Goal: Task Accomplishment & Management: Manage account settings

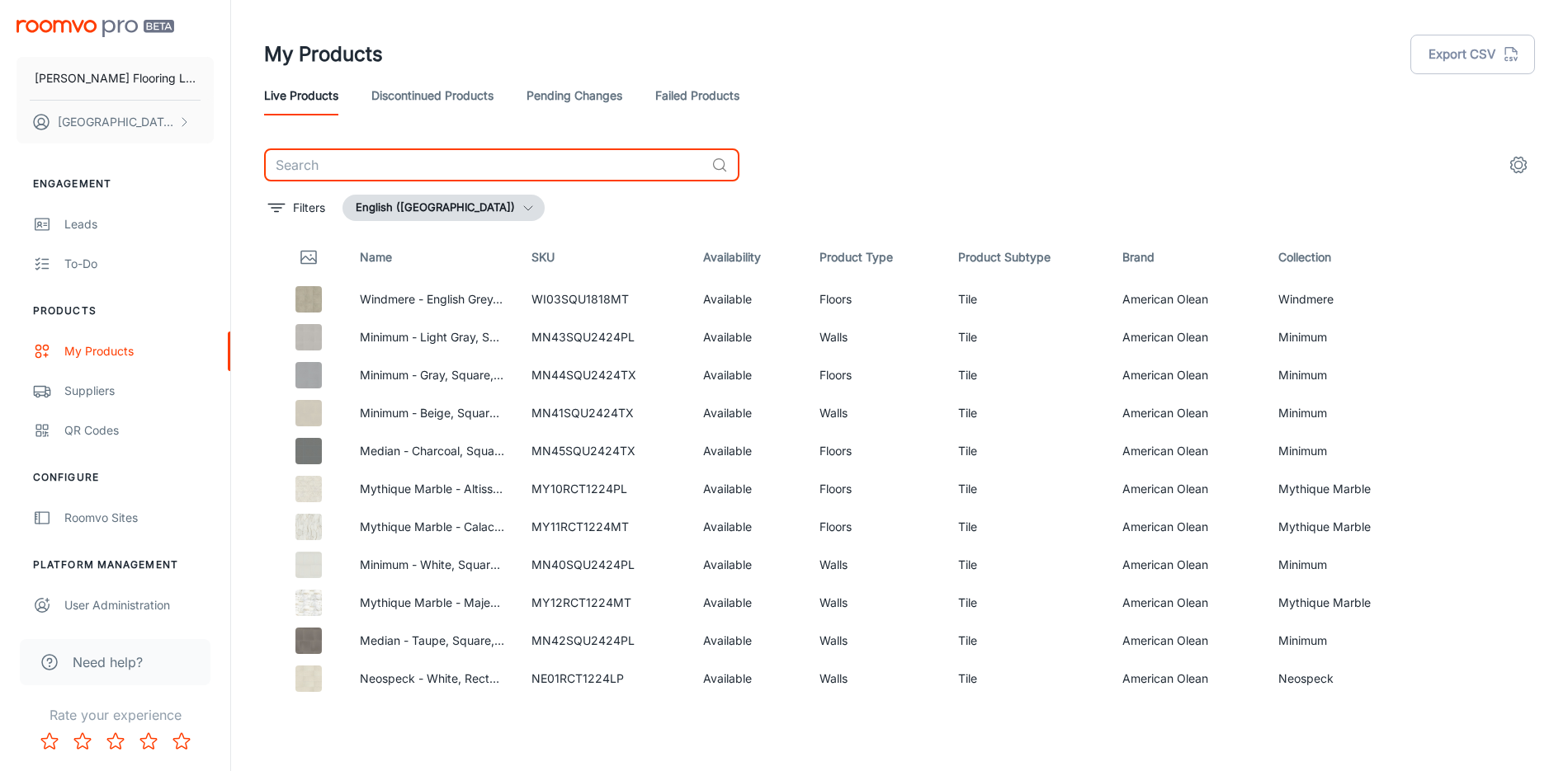
click at [379, 166] on input "text" at bounding box center [484, 165] width 441 height 33
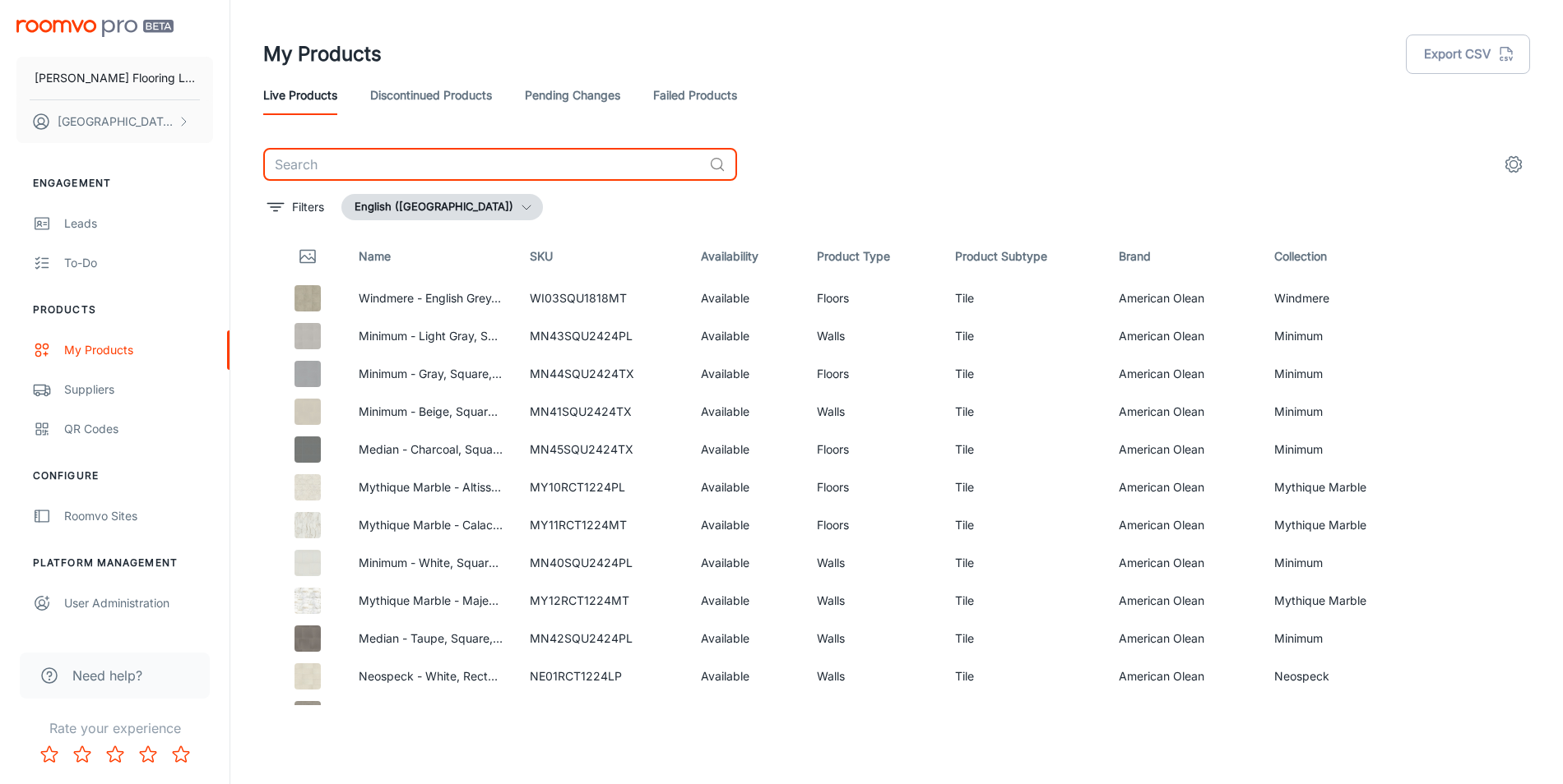
click at [323, 159] on input "text" at bounding box center [483, 165] width 439 height 33
click at [532, 96] on link "Pending Changes" at bounding box center [571, 95] width 95 height 39
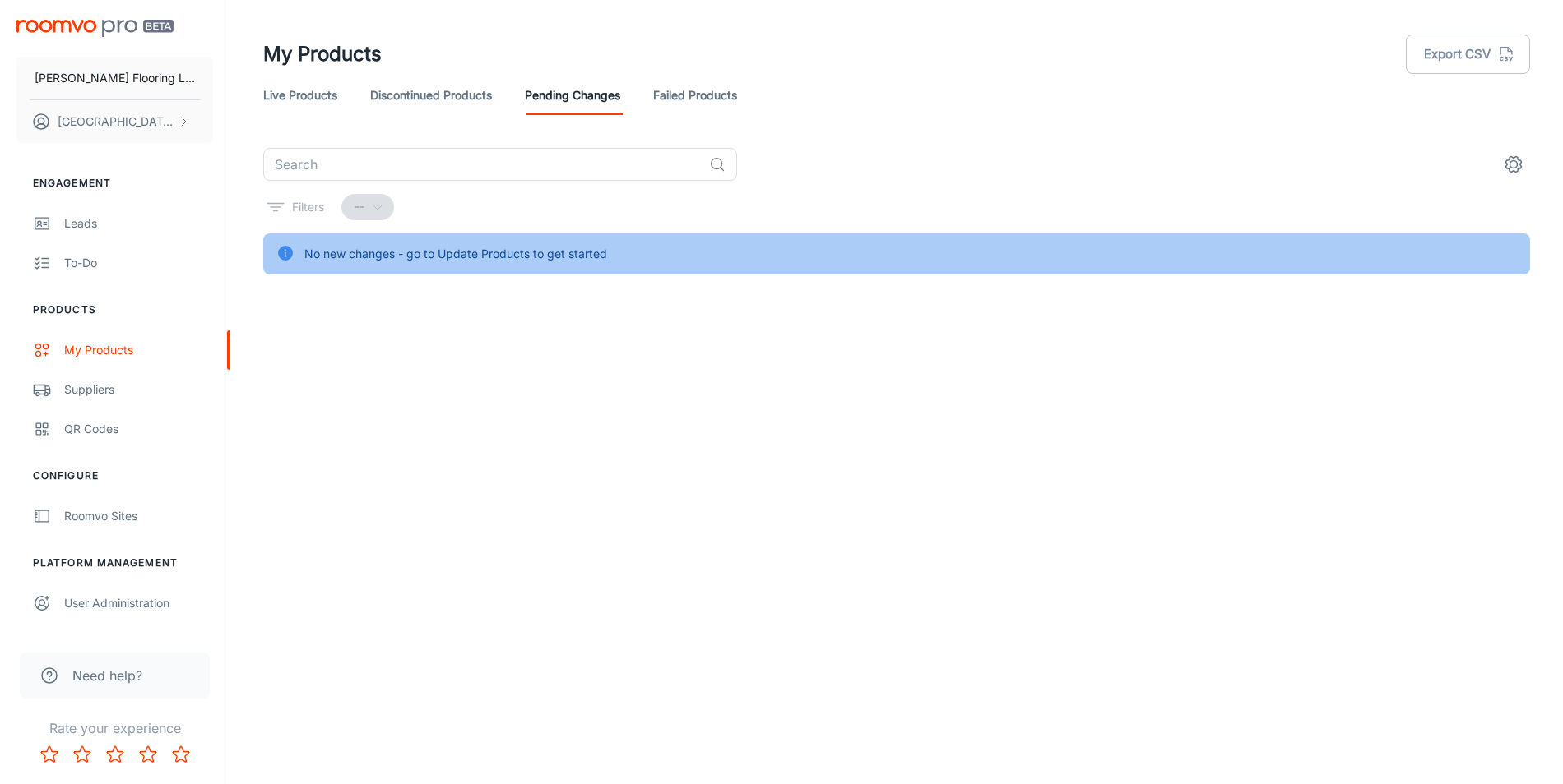
click at [281, 84] on link "Live Products" at bounding box center [300, 95] width 74 height 39
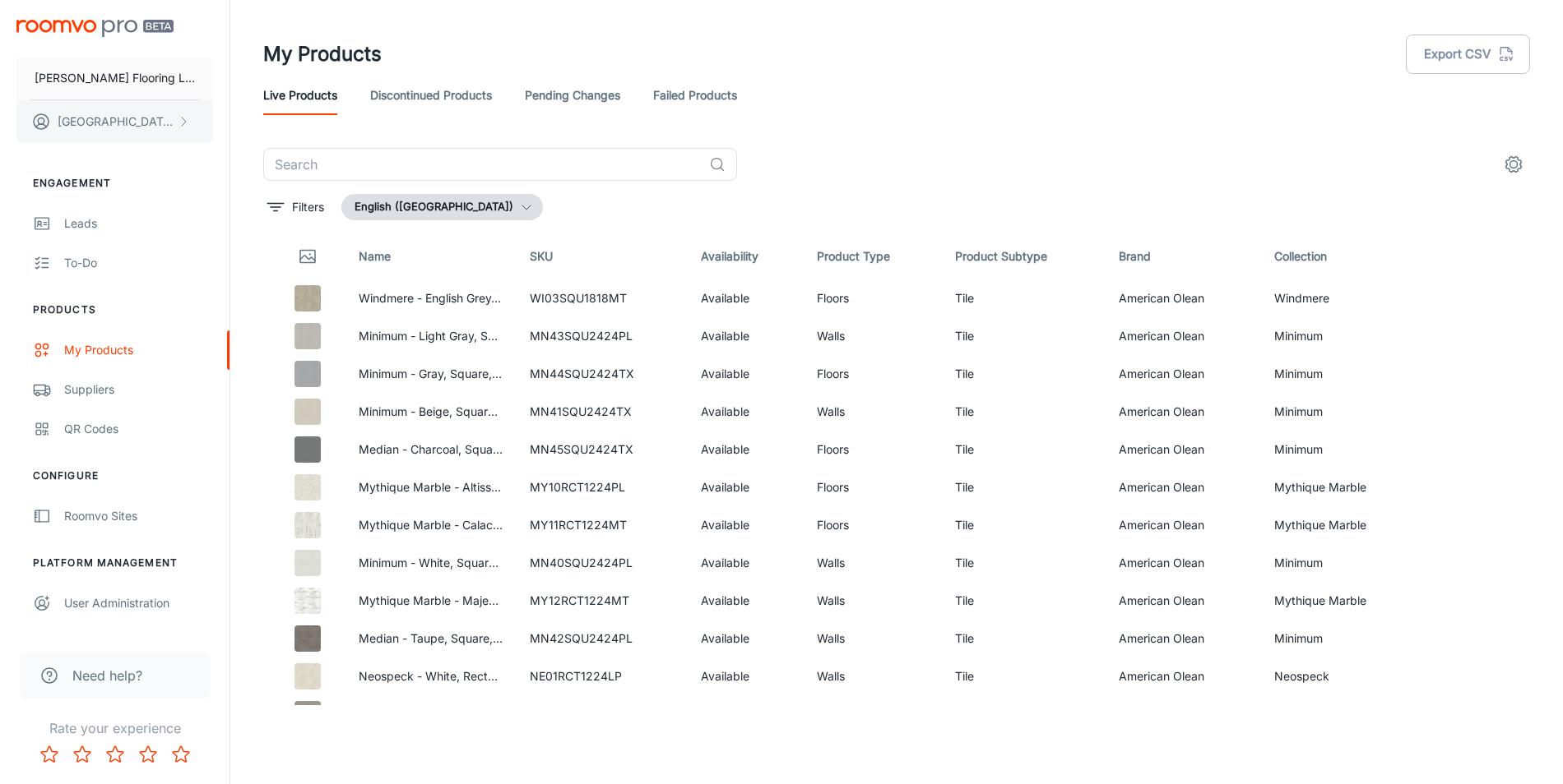
click at [160, 118] on button "[PERSON_NAME]" at bounding box center [115, 121] width 197 height 42
click at [160, 71] on div at bounding box center [782, 392] width 1563 height 784
click at [148, 76] on p "[PERSON_NAME] Flooring LLC" at bounding box center [115, 78] width 160 height 18
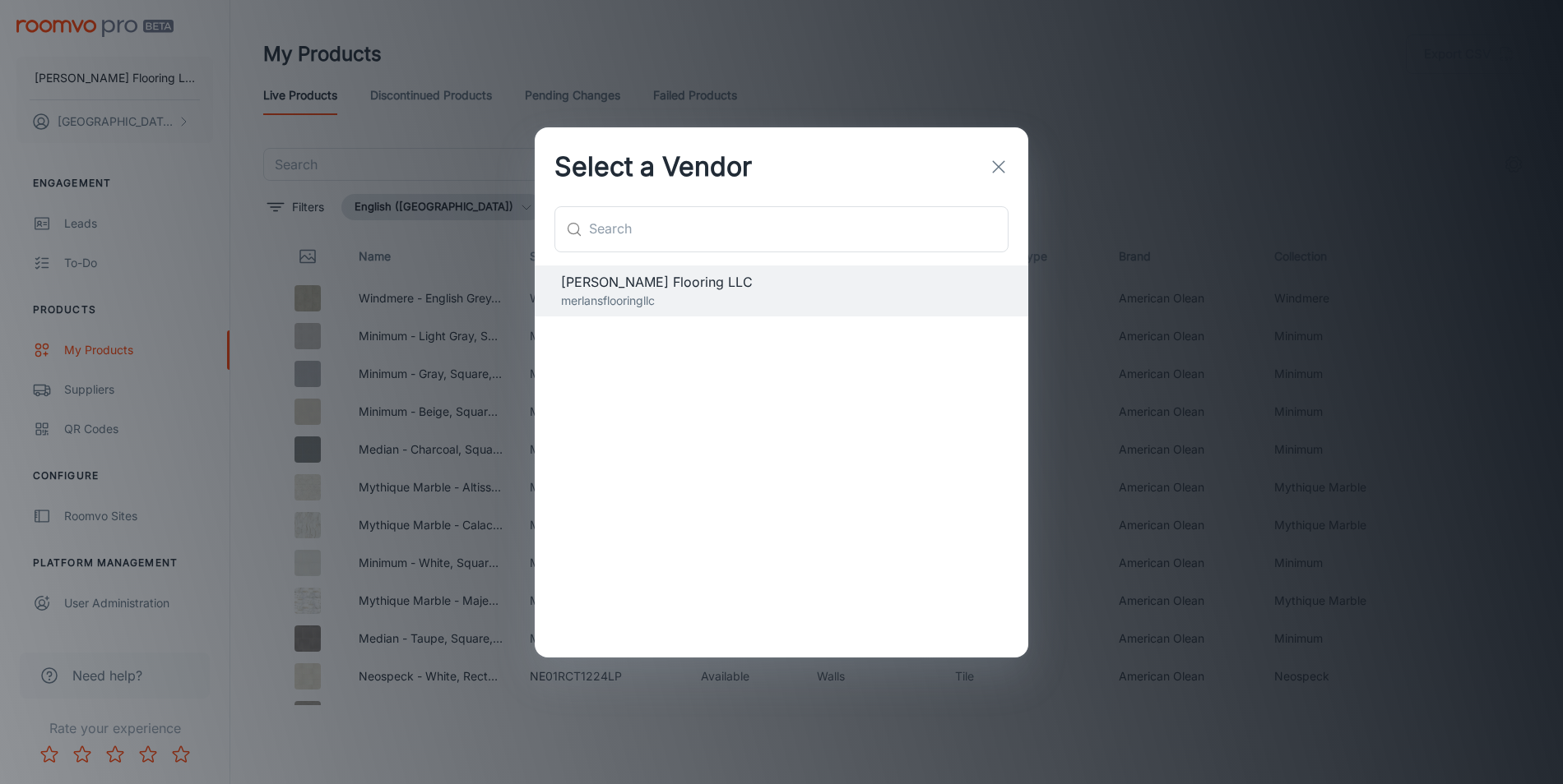
click at [1001, 161] on icon "button" at bounding box center [998, 167] width 19 height 19
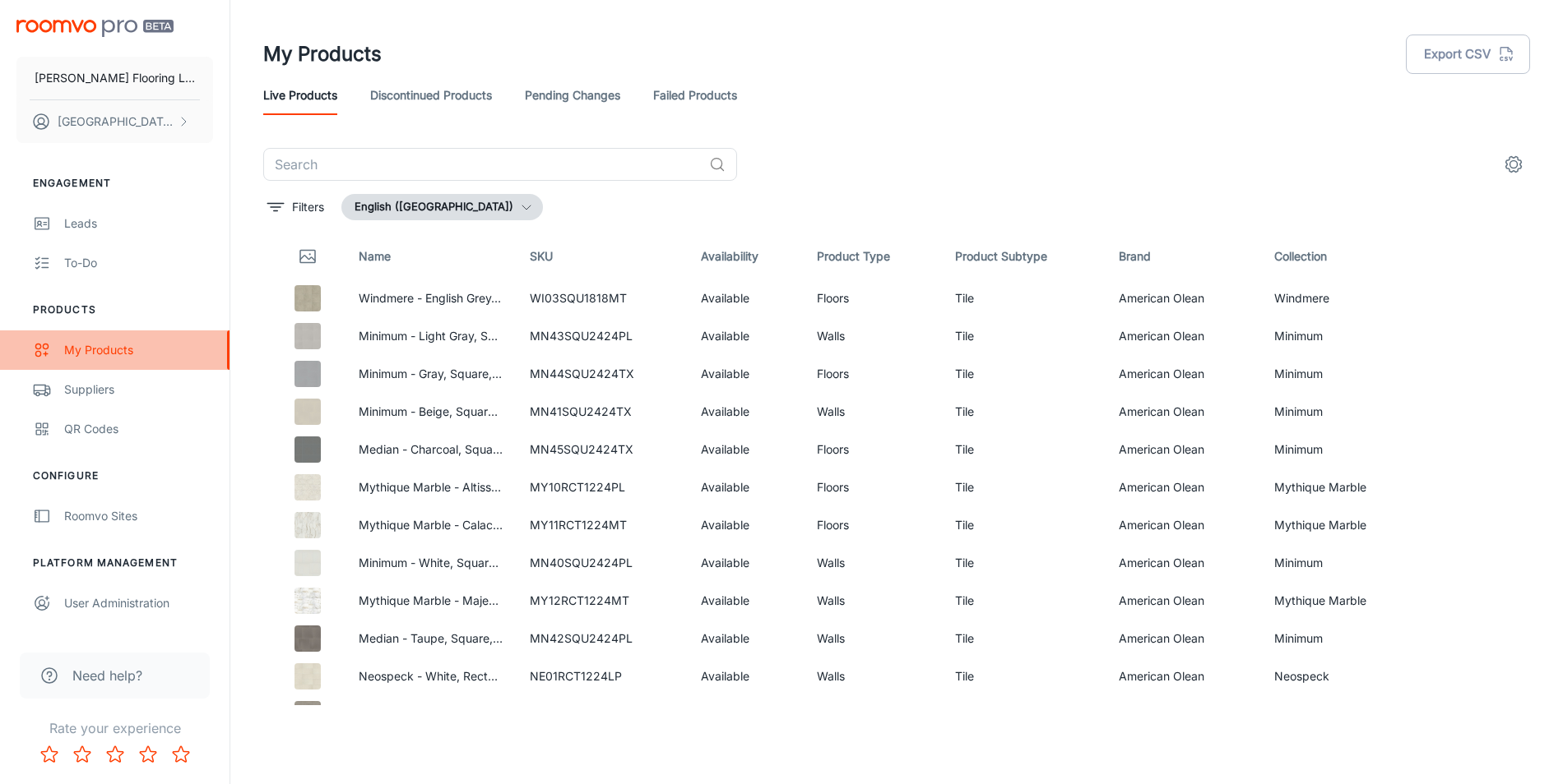
click at [98, 348] on div "My Products" at bounding box center [139, 350] width 148 height 18
